Goal: Communication & Community: Answer question/provide support

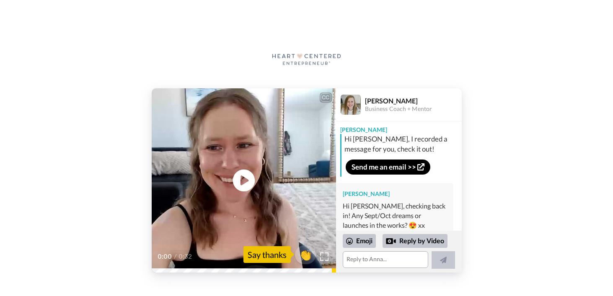
click at [250, 178] on icon at bounding box center [243, 180] width 22 height 22
click at [363, 259] on textarea at bounding box center [385, 259] width 85 height 17
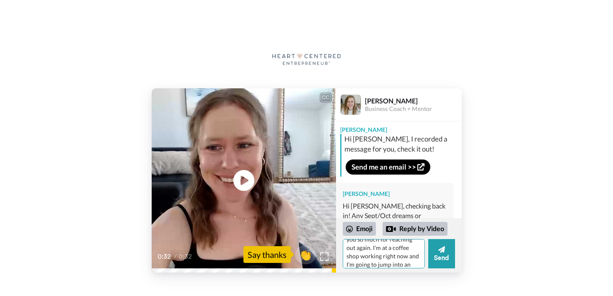
scroll to position [24, 0]
click at [380, 256] on textarea "Hi Anna! Thank you so much for reaching out again. I'm at a coffee shop working…" at bounding box center [384, 253] width 82 height 29
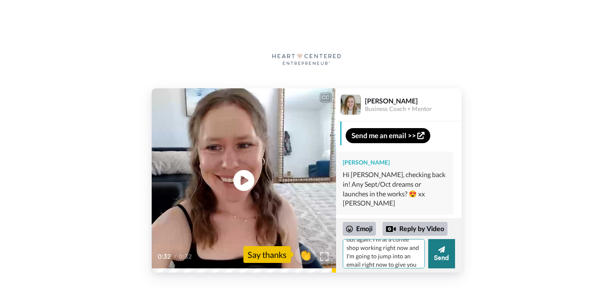
type textarea "Hi [PERSON_NAME]! Thank you so much for reaching out again. I'm at a coffee sho…"
click at [447, 258] on button "Send" at bounding box center [441, 253] width 27 height 29
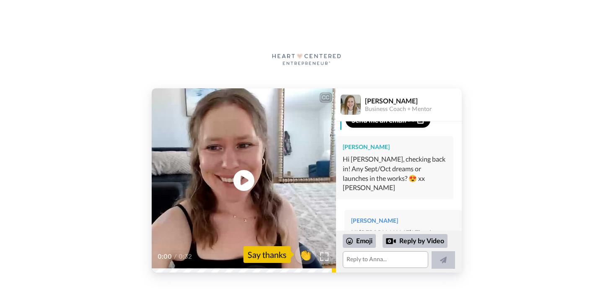
scroll to position [103, 0]
